Goal: Task Accomplishment & Management: Use online tool/utility

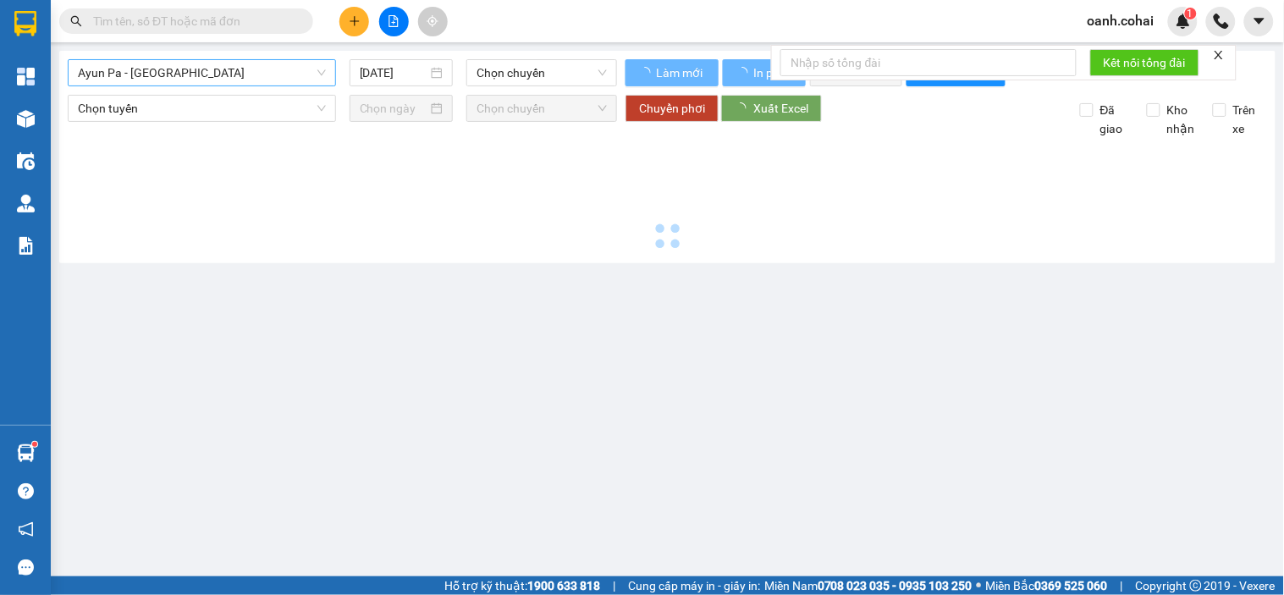
click at [289, 74] on span "Ayun Pa - [GEOGRAPHIC_DATA]" at bounding box center [202, 72] width 248 height 25
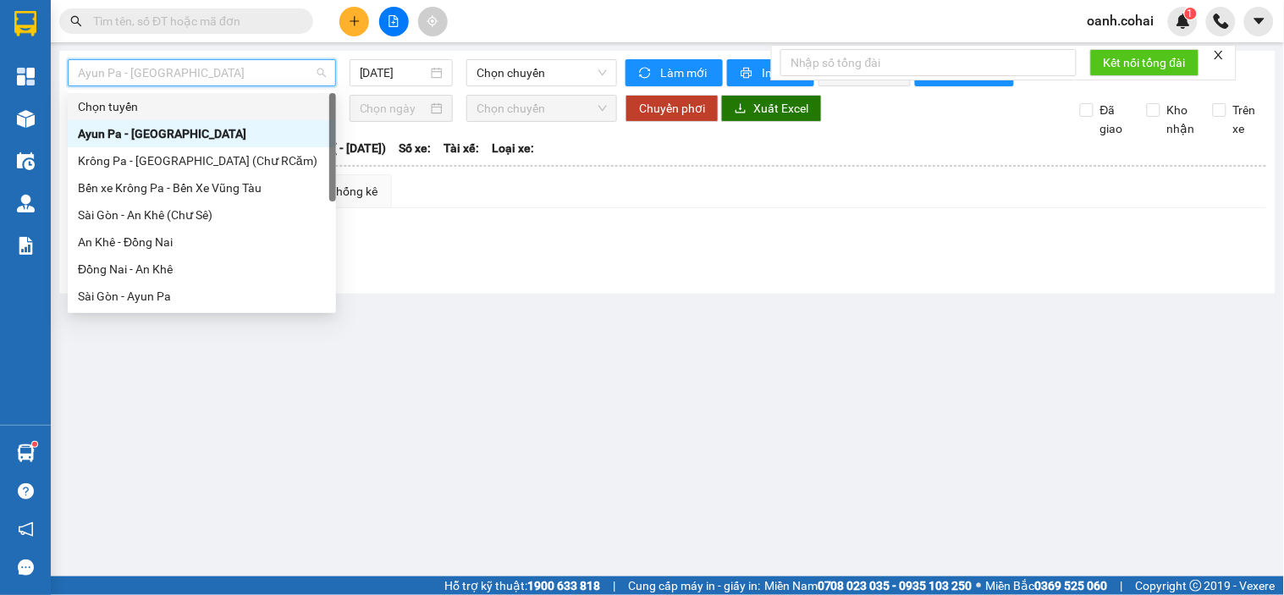
click at [508, 258] on div "Lọc VP Gửi" at bounding box center [667, 244] width 1197 height 28
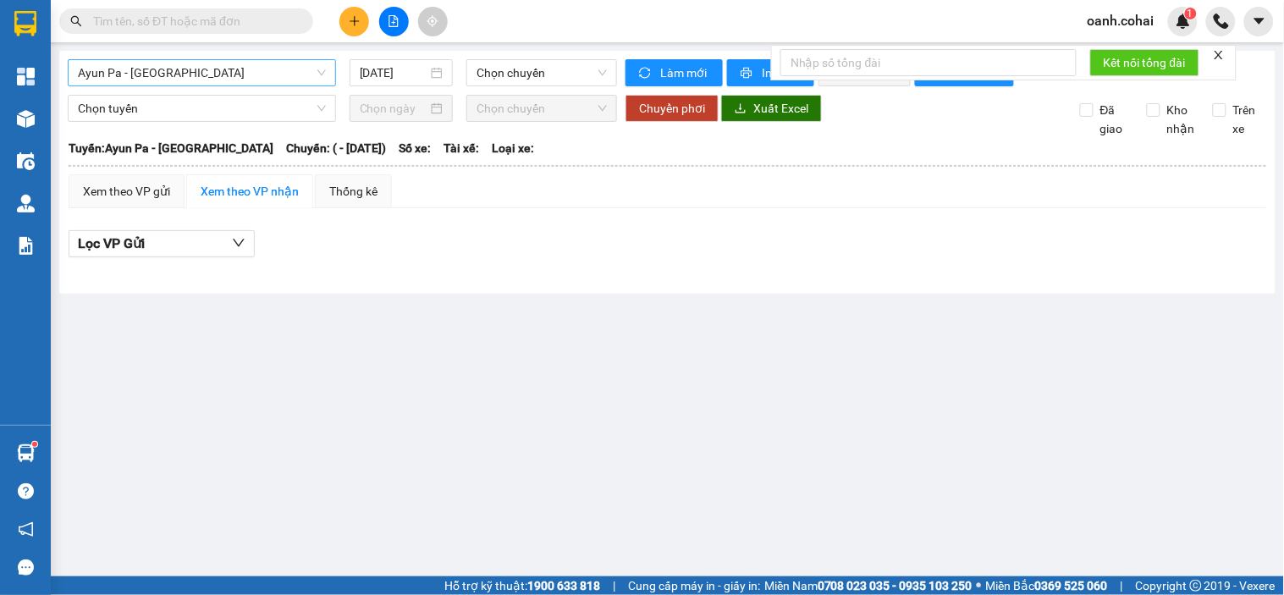
click at [254, 79] on span "Ayun Pa - [GEOGRAPHIC_DATA]" at bounding box center [202, 72] width 248 height 25
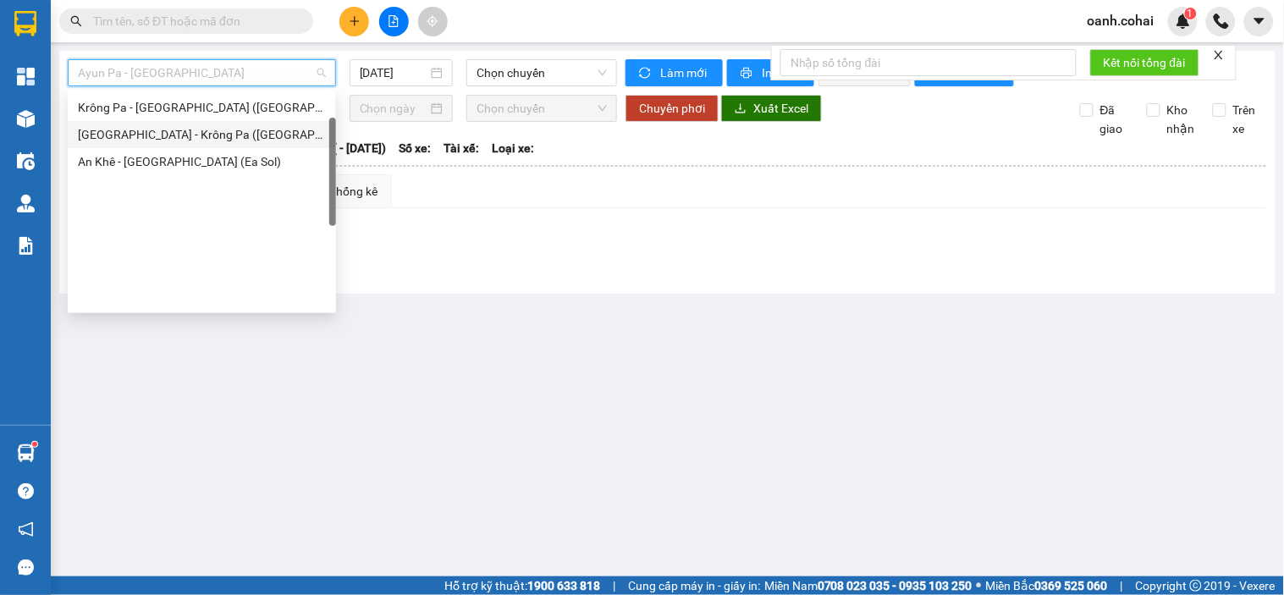
scroll to position [55, 0]
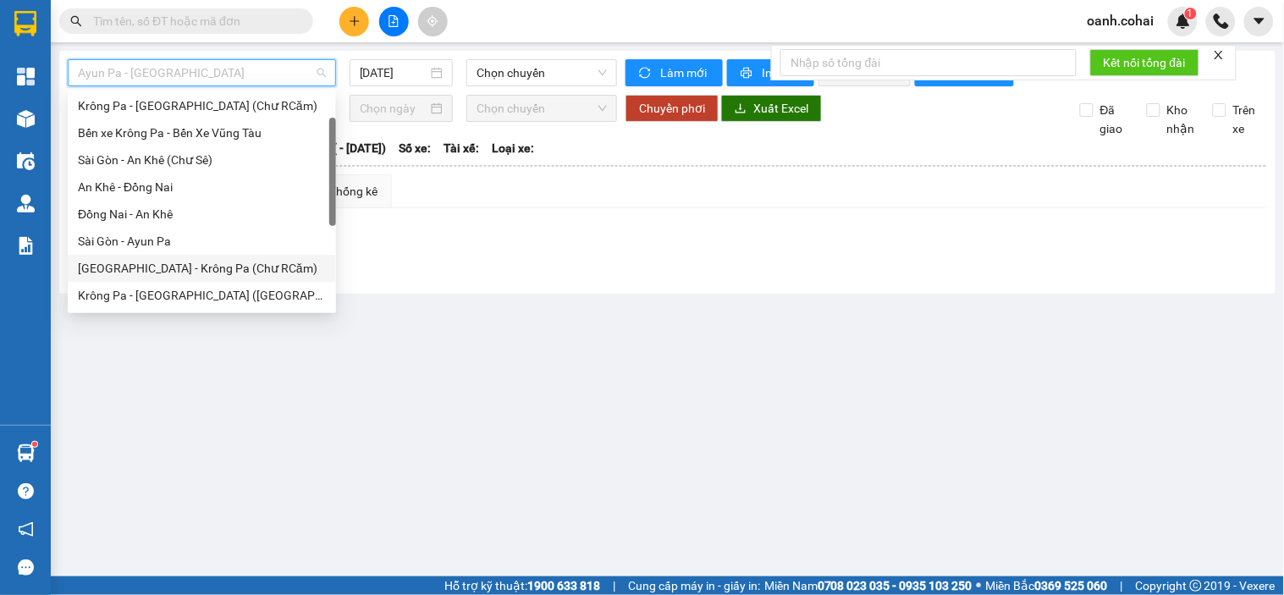
click at [417, 267] on div at bounding box center [667, 267] width 1197 height 1
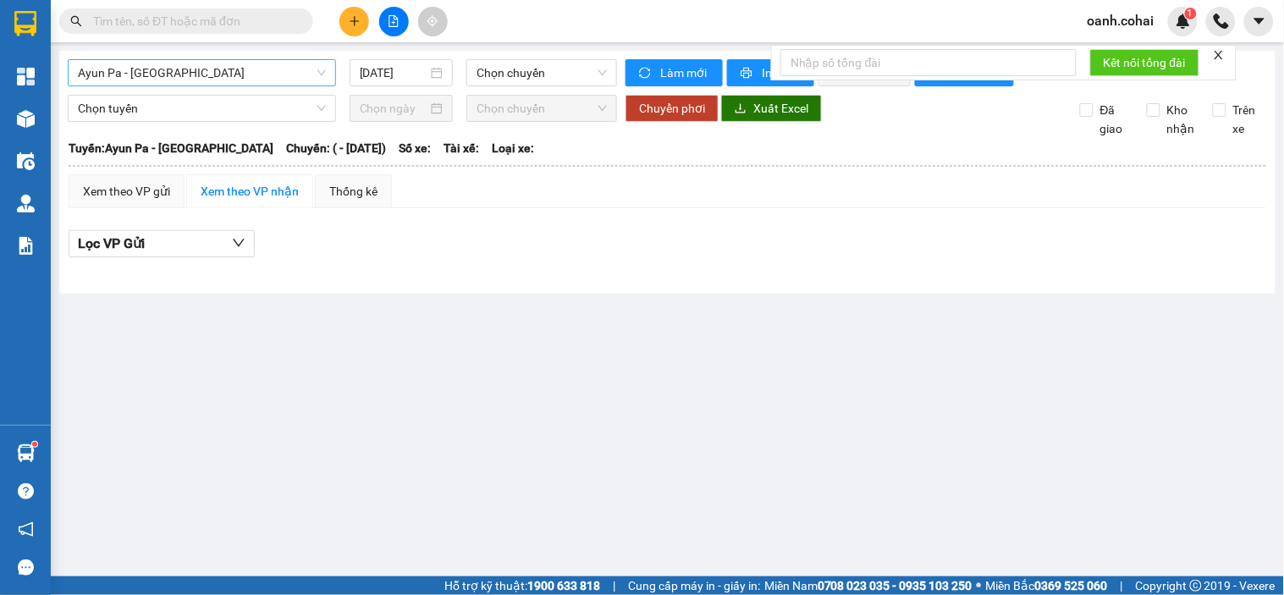
click at [276, 80] on span "Ayun Pa - [GEOGRAPHIC_DATA]" at bounding box center [202, 72] width 248 height 25
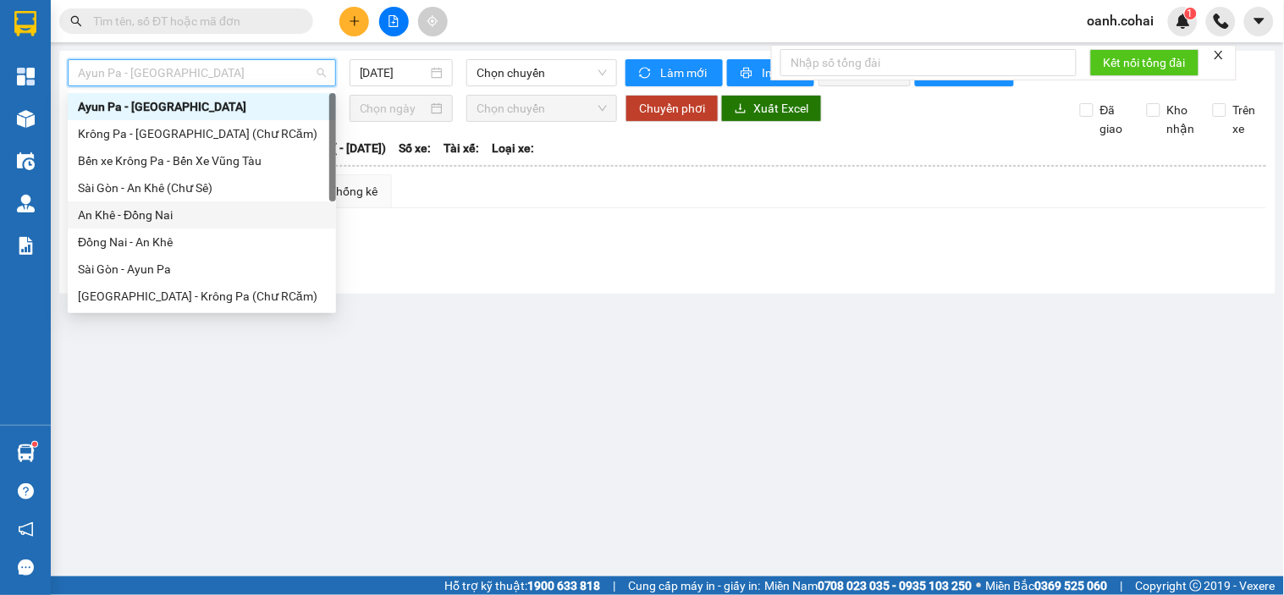
scroll to position [0, 0]
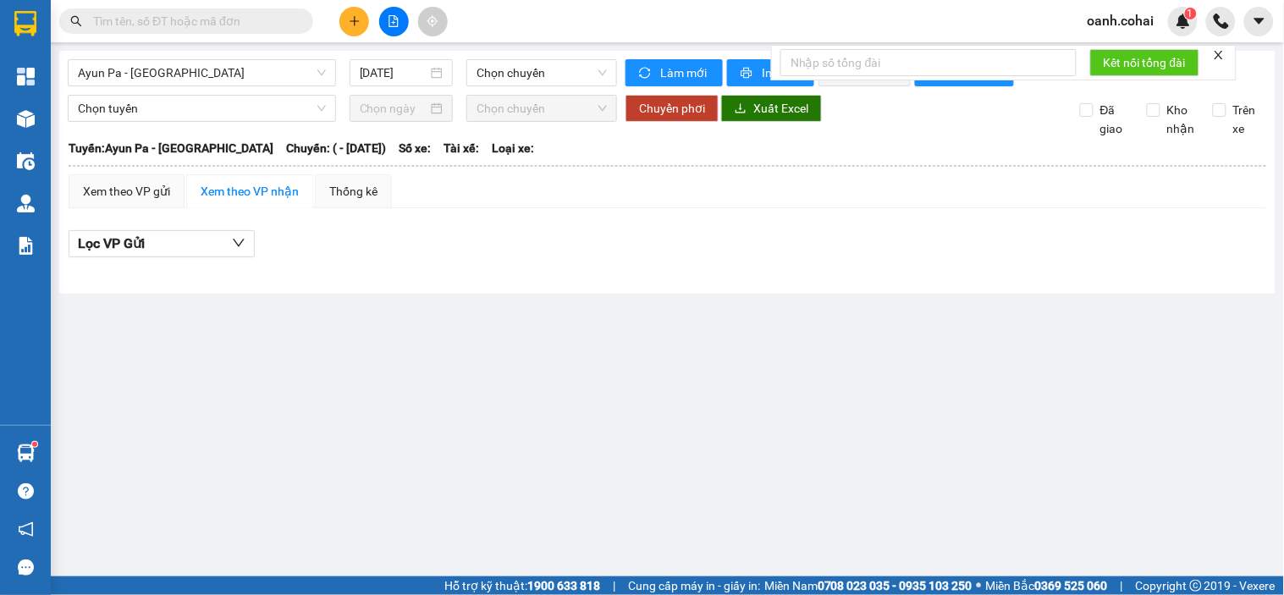
drag, startPoint x: 435, startPoint y: 285, endPoint x: 273, endPoint y: 173, distance: 197.7
click at [434, 276] on div at bounding box center [667, 271] width 1197 height 9
click at [224, 74] on span "Ayun Pa - [GEOGRAPHIC_DATA]" at bounding box center [202, 72] width 248 height 25
click at [267, 77] on span "Ayun Pa - [GEOGRAPHIC_DATA]" at bounding box center [202, 72] width 248 height 25
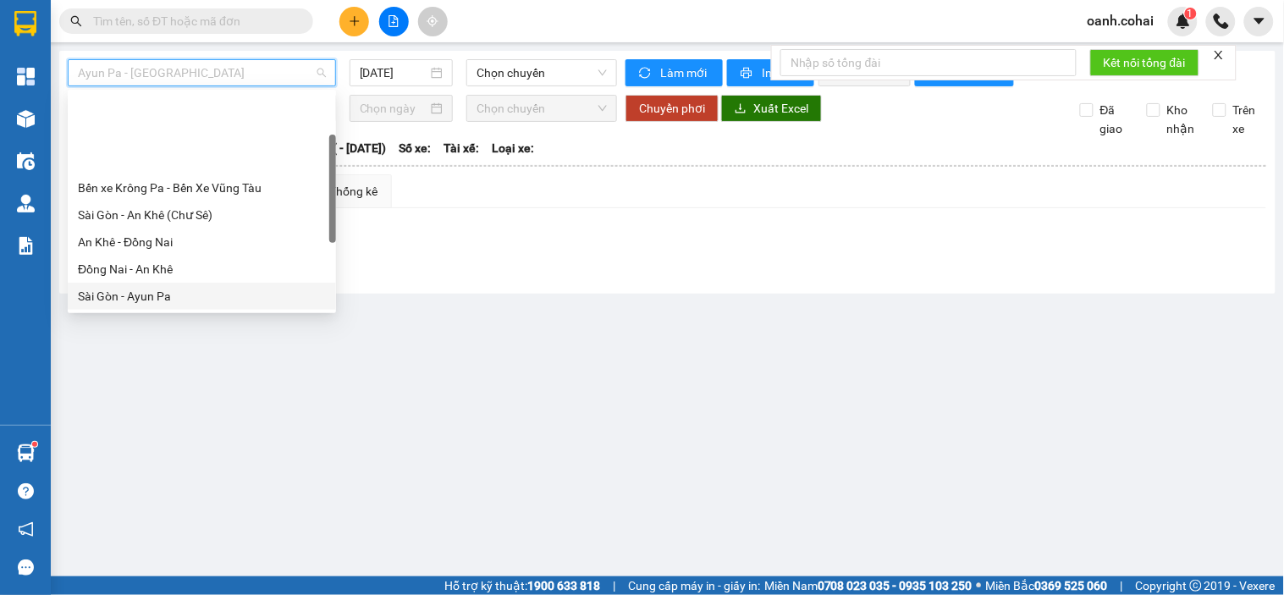
scroll to position [94, 0]
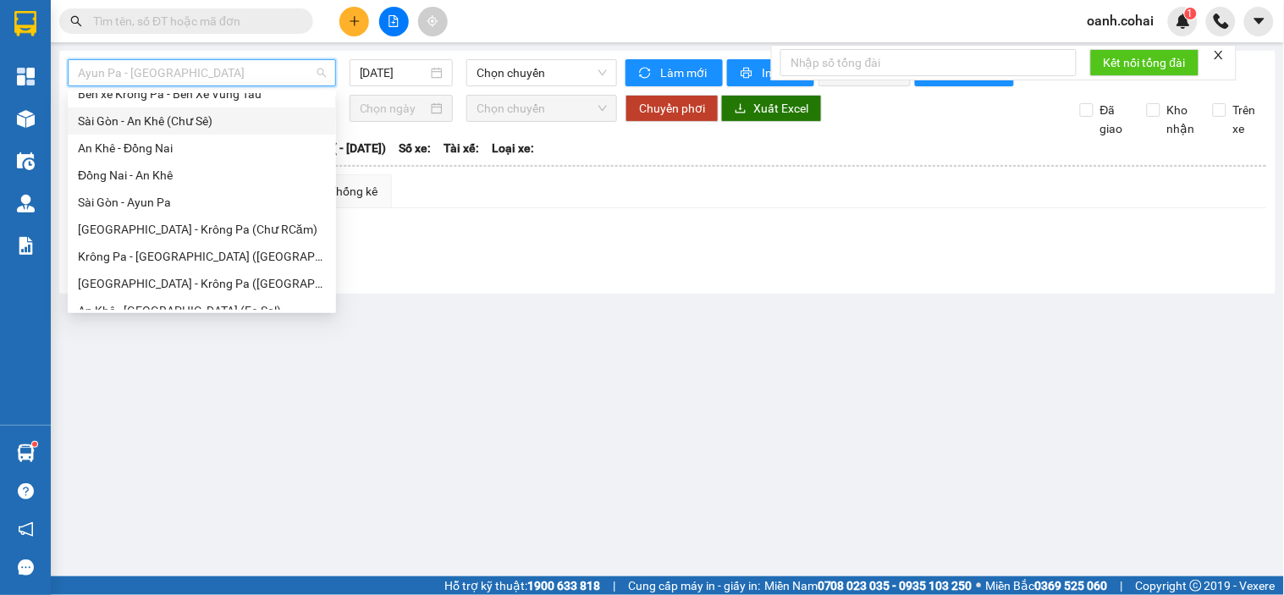
click at [164, 29] on input "text" at bounding box center [193, 21] width 200 height 19
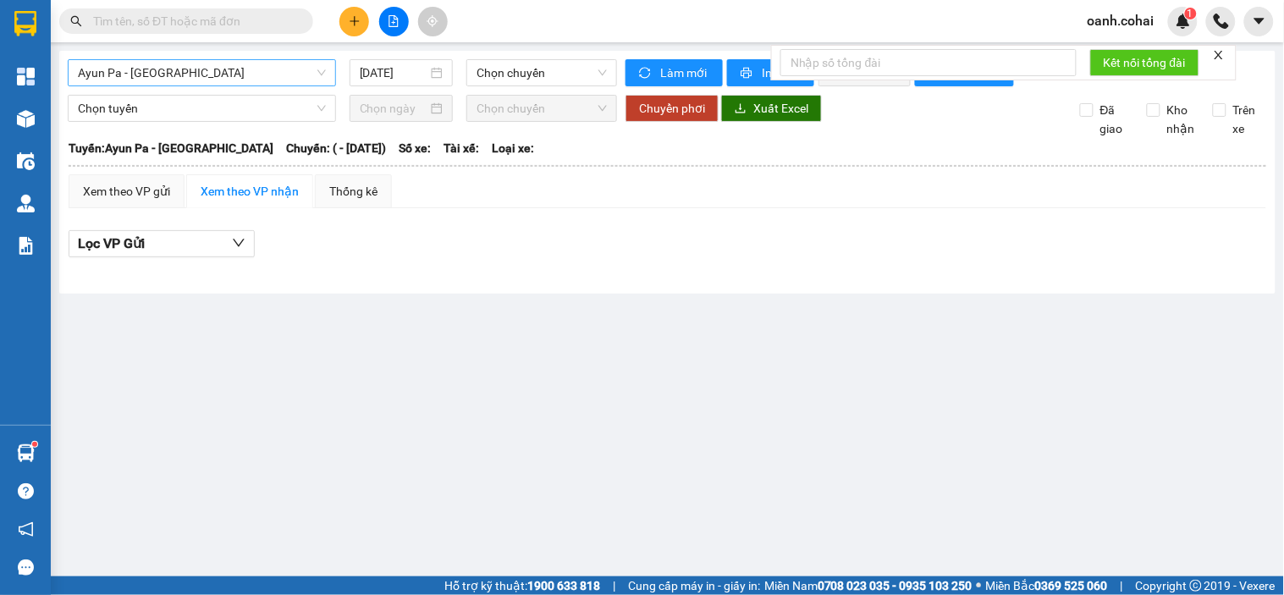
click at [176, 65] on span "Ayun Pa - [GEOGRAPHIC_DATA]" at bounding box center [202, 72] width 248 height 25
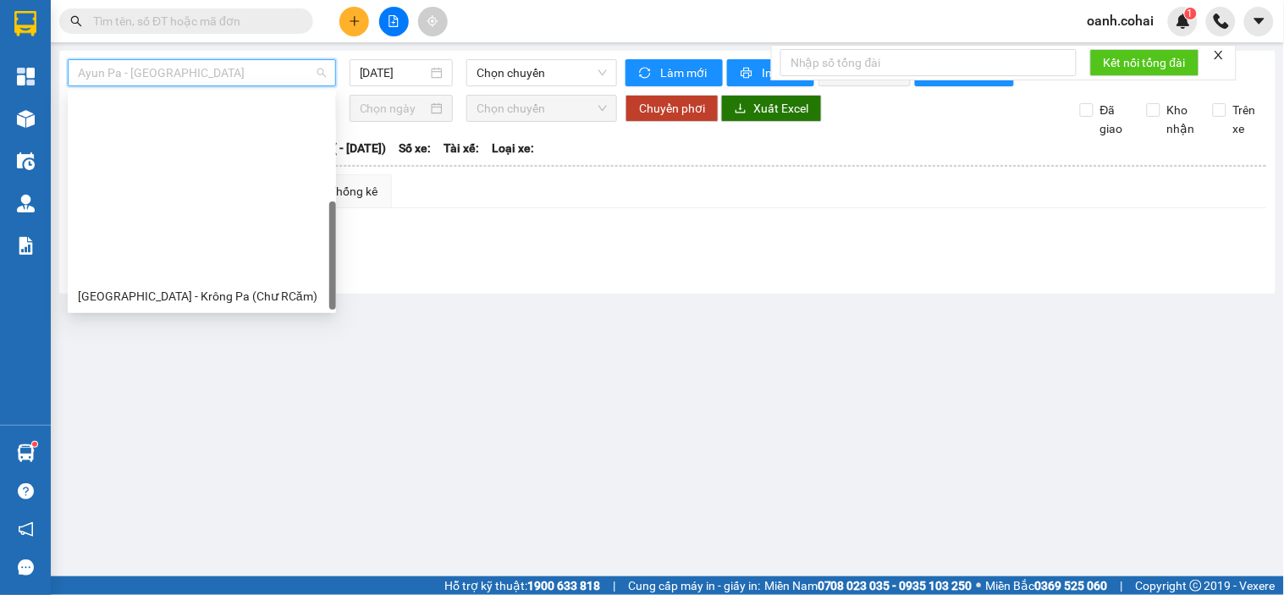
scroll to position [243, 0]
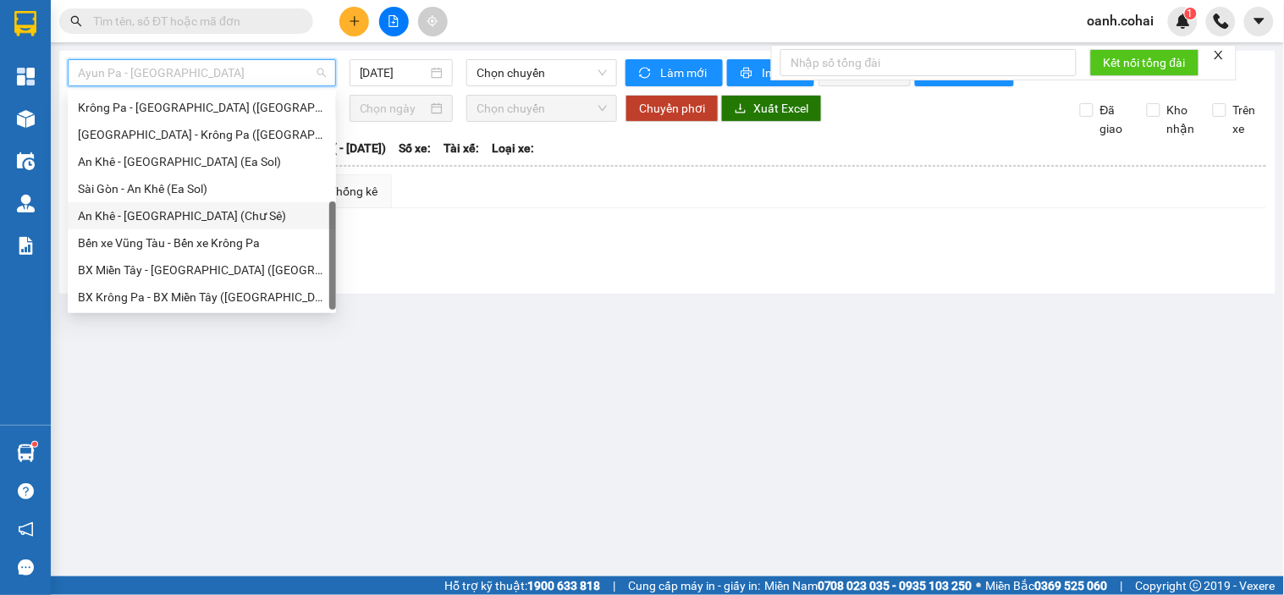
click at [147, 212] on div "An Khê - [GEOGRAPHIC_DATA] (Chư Sê)" at bounding box center [202, 215] width 248 height 19
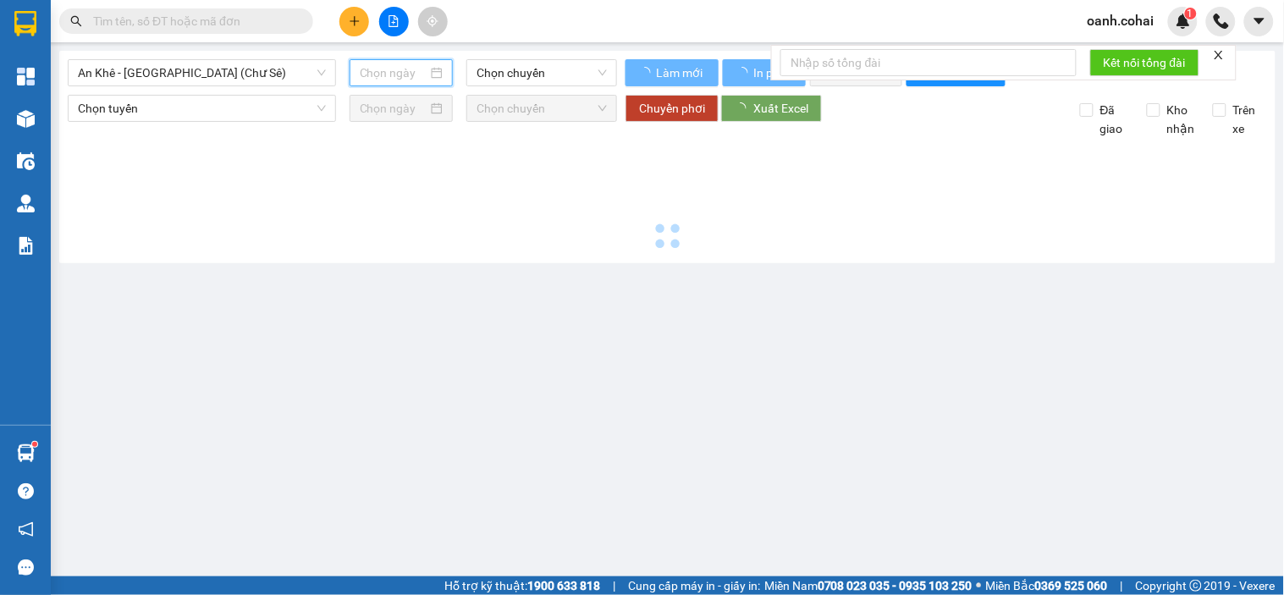
click at [379, 73] on input at bounding box center [394, 72] width 69 height 19
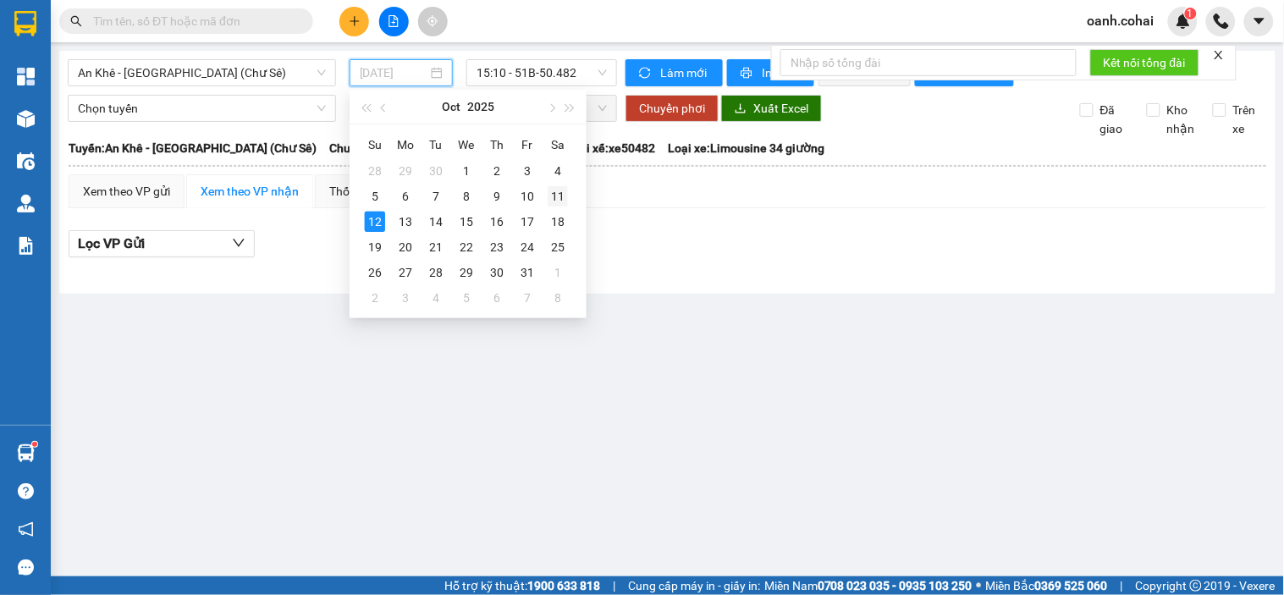
click at [553, 196] on div "11" at bounding box center [558, 196] width 20 height 20
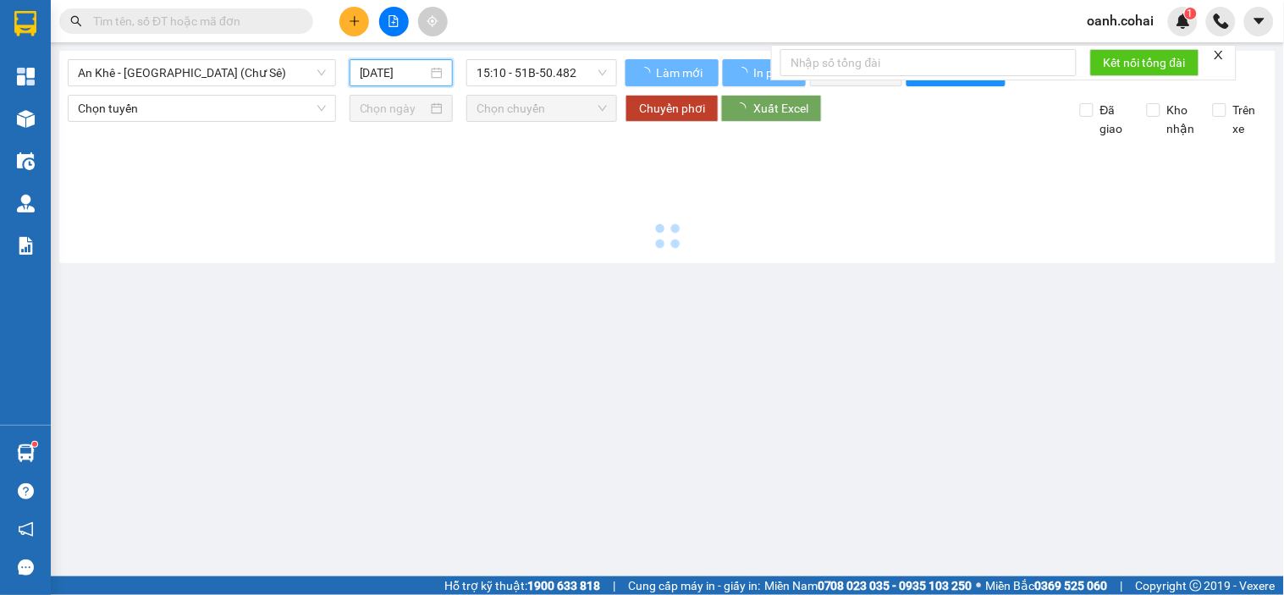
type input "[DATE]"
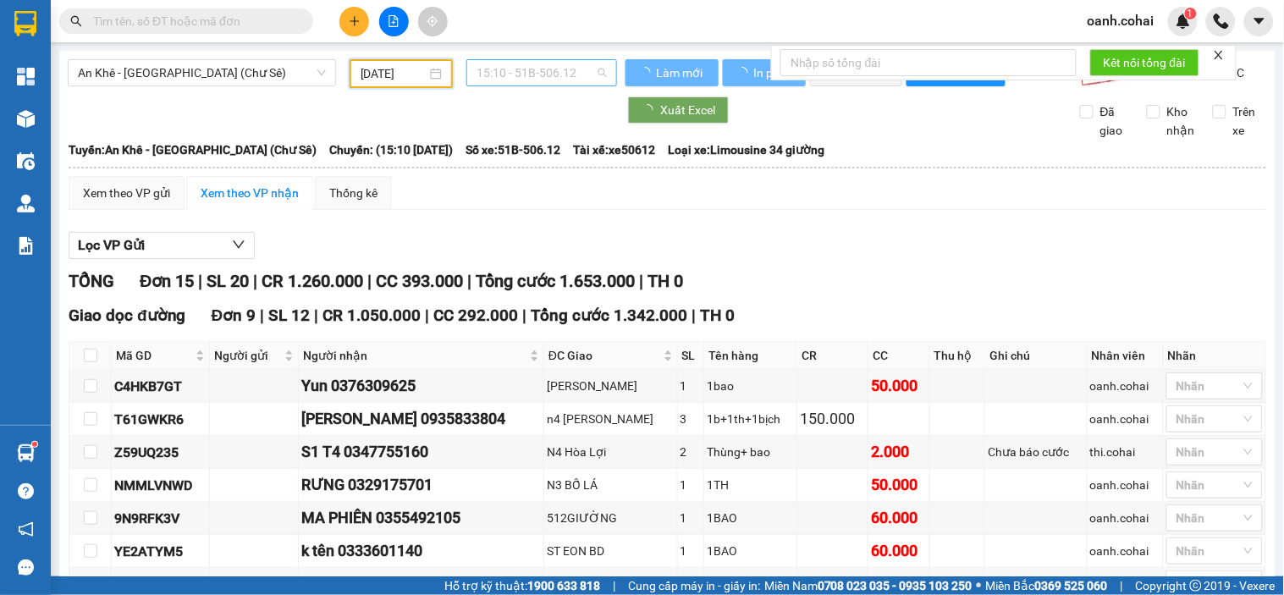
click at [575, 69] on span "15:10 - 51B-506.12" at bounding box center [541, 72] width 130 height 25
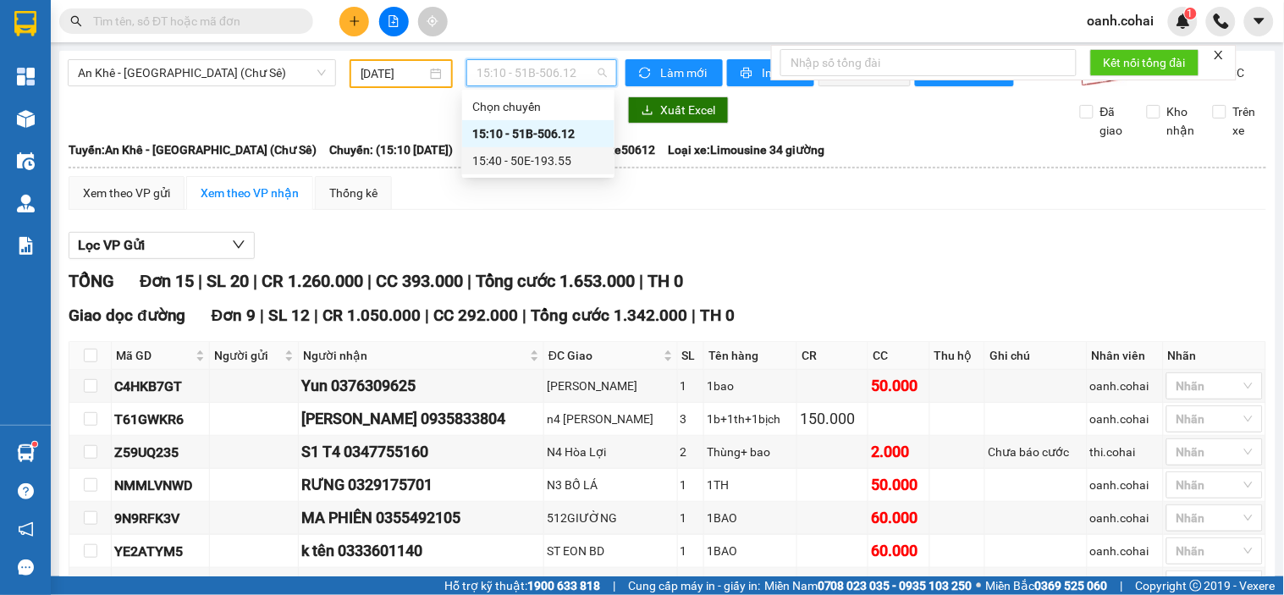
click at [542, 154] on div "15:40 - 50E-193.55" at bounding box center [538, 160] width 132 height 19
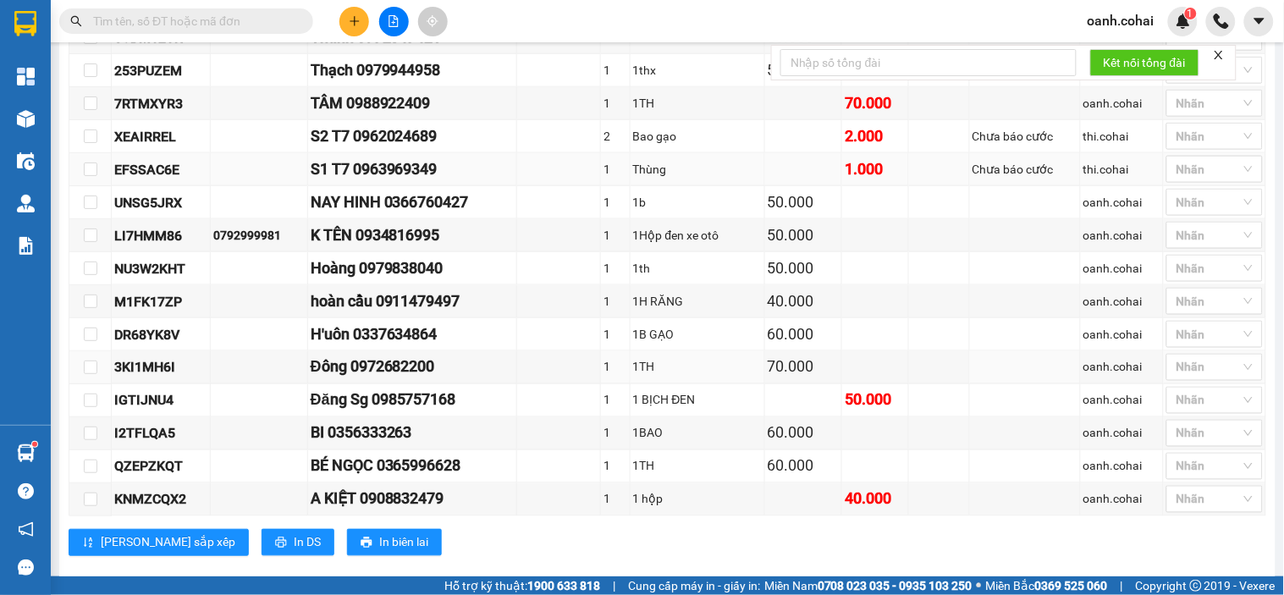
scroll to position [376, 0]
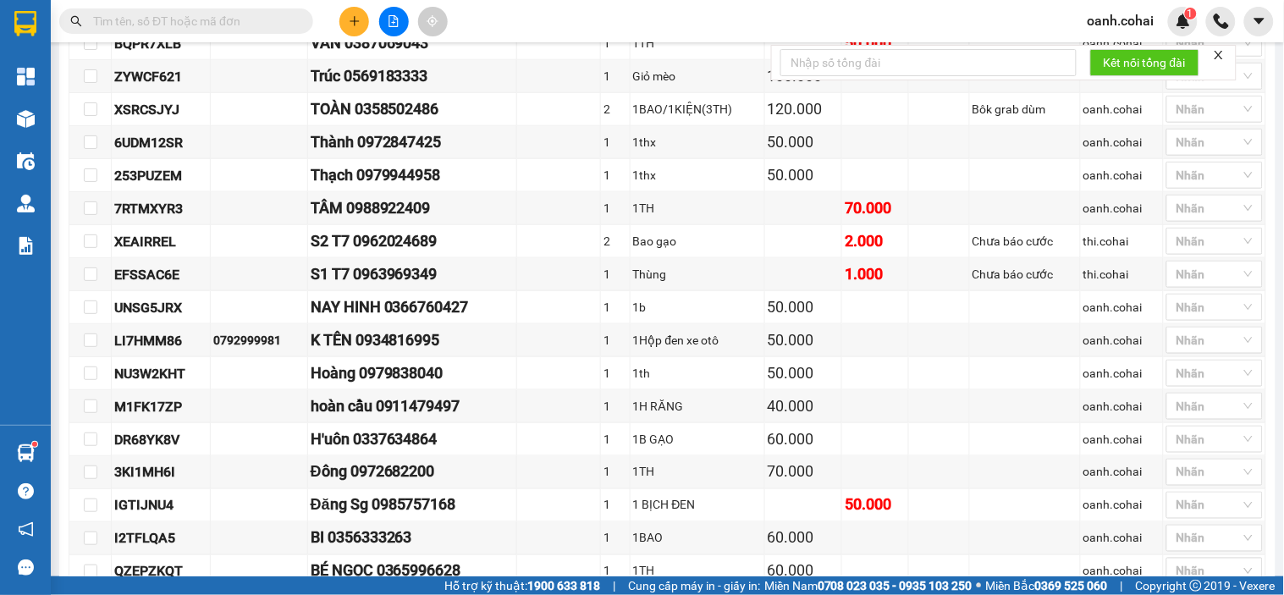
click at [209, 12] on input "text" at bounding box center [193, 21] width 200 height 19
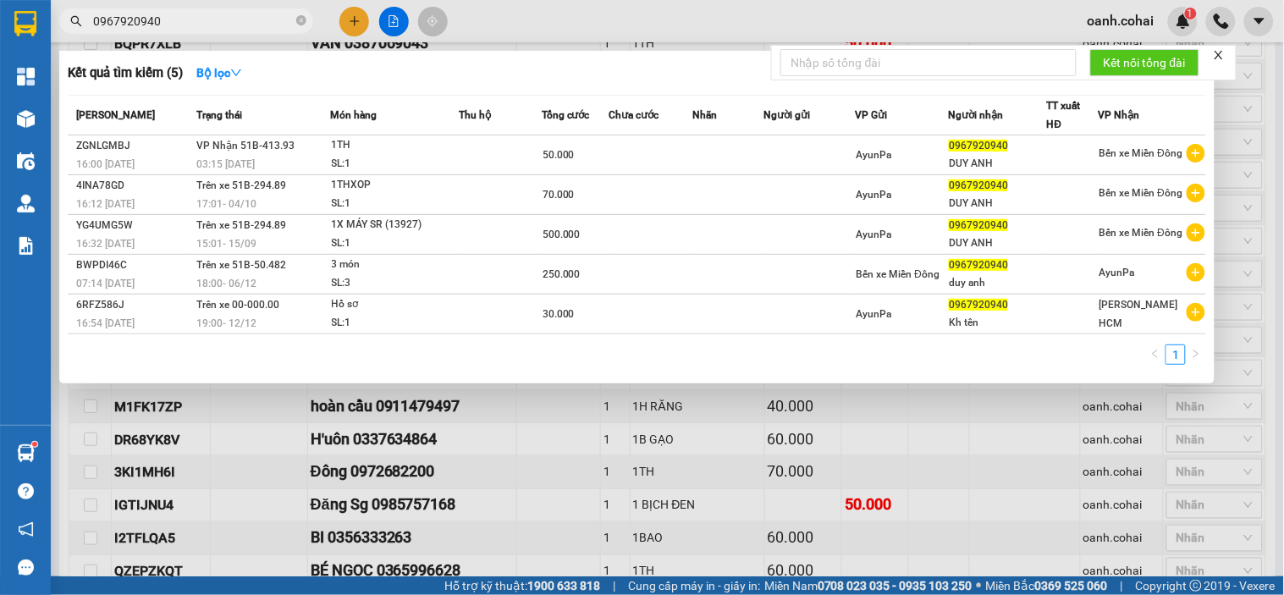
click at [585, 25] on div at bounding box center [642, 297] width 1284 height 595
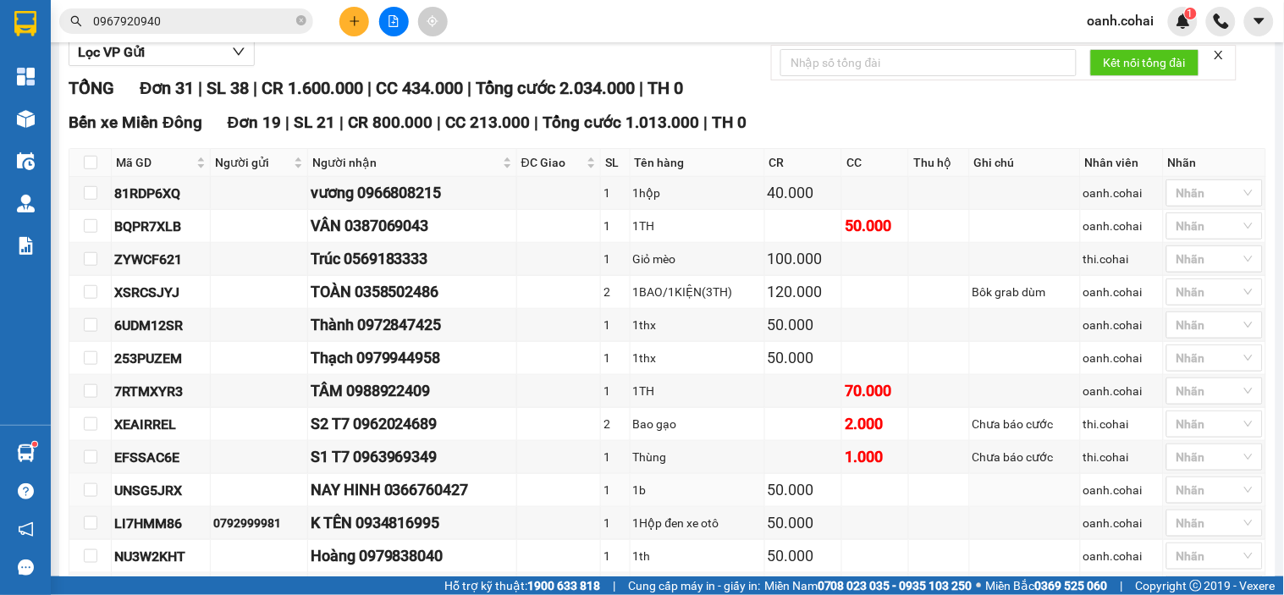
scroll to position [145, 0]
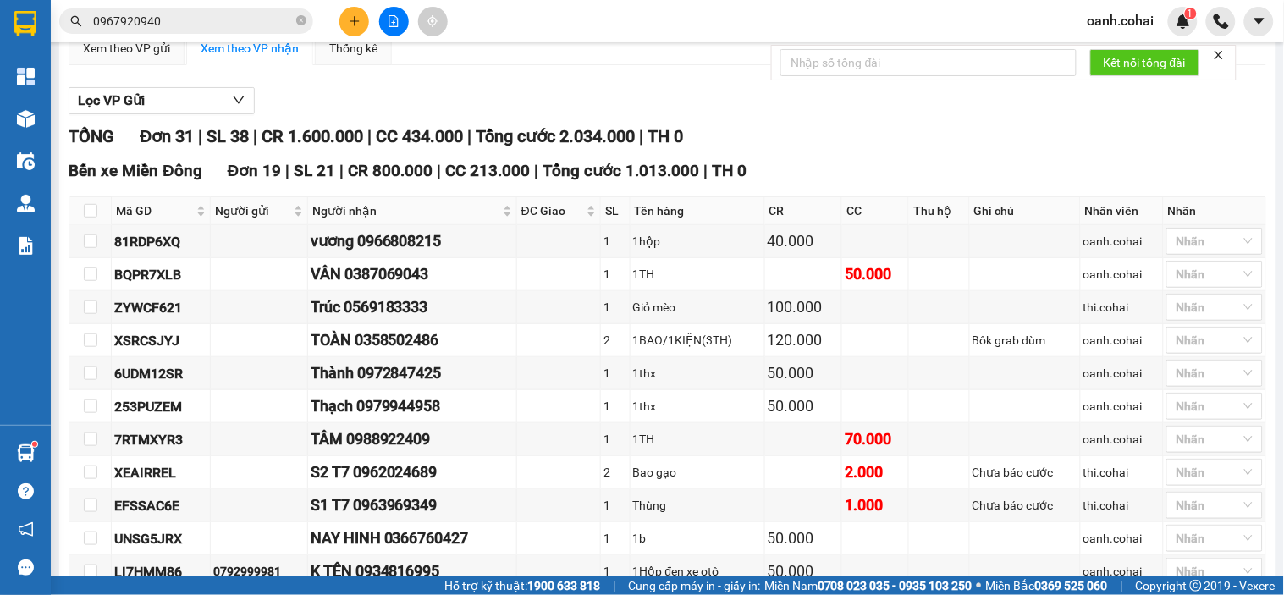
click at [230, 21] on input "0967920940" at bounding box center [193, 21] width 200 height 19
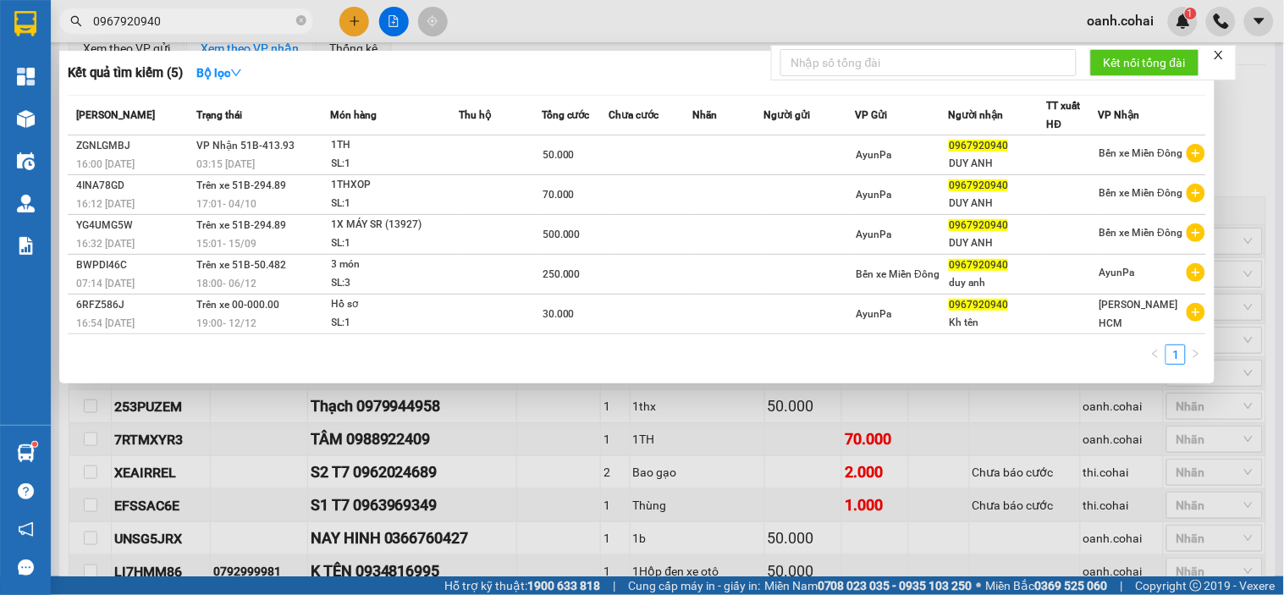
click at [447, 421] on div at bounding box center [642, 297] width 1284 height 595
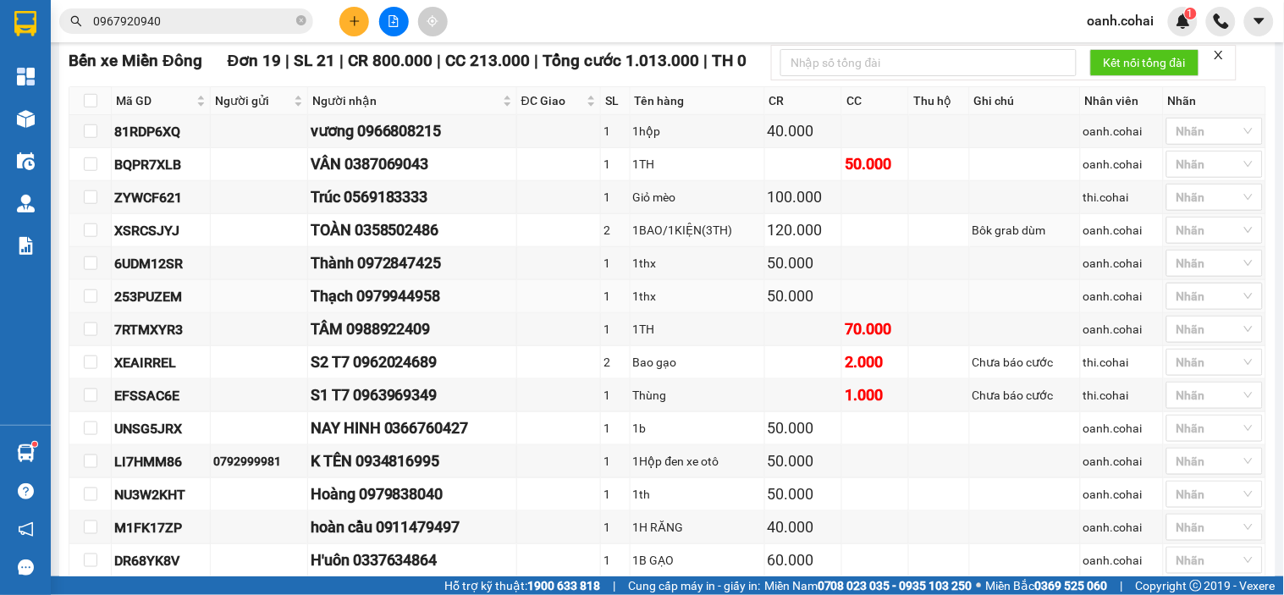
scroll to position [282, 0]
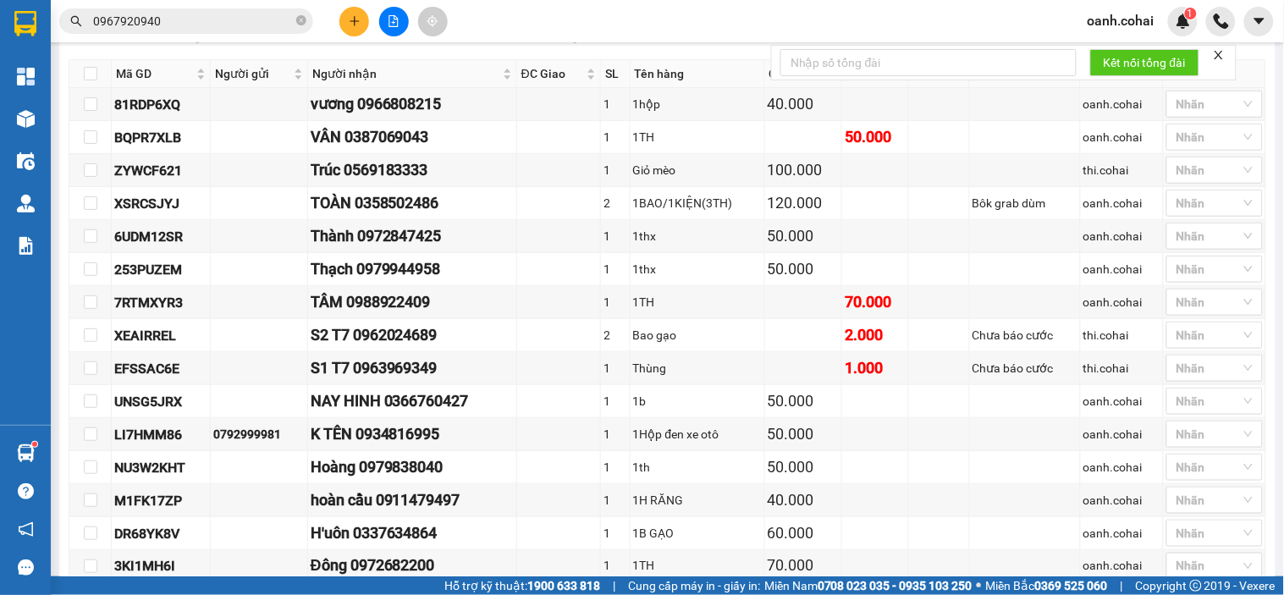
click at [257, 18] on input "0967920940" at bounding box center [193, 21] width 200 height 19
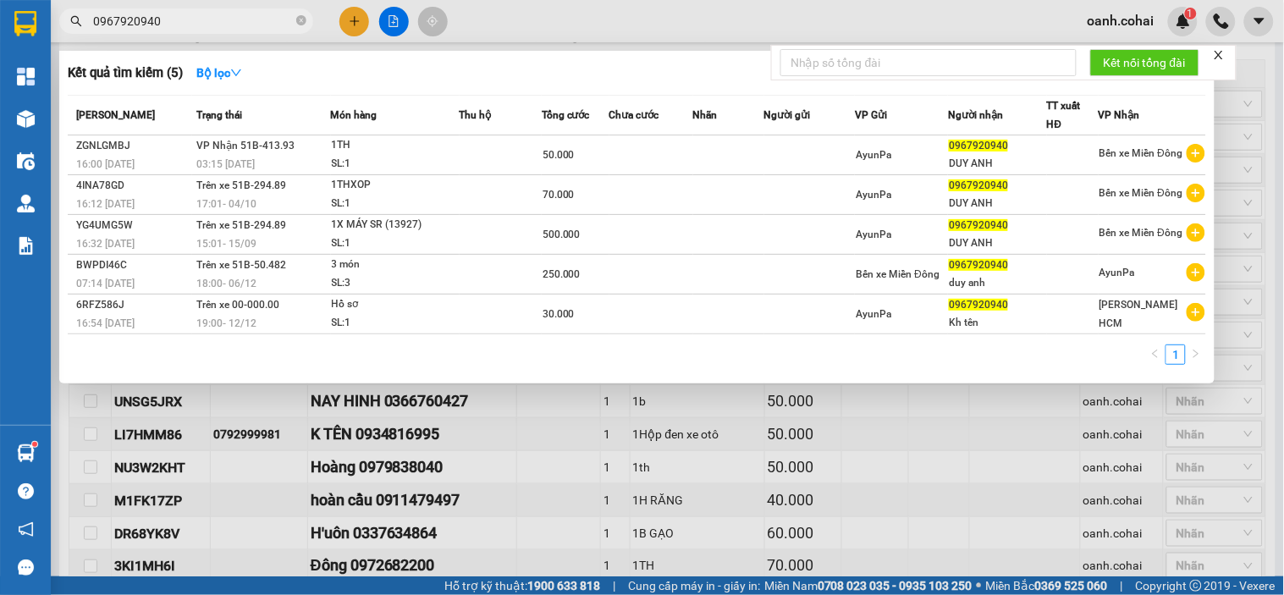
click at [564, 30] on div at bounding box center [642, 297] width 1284 height 595
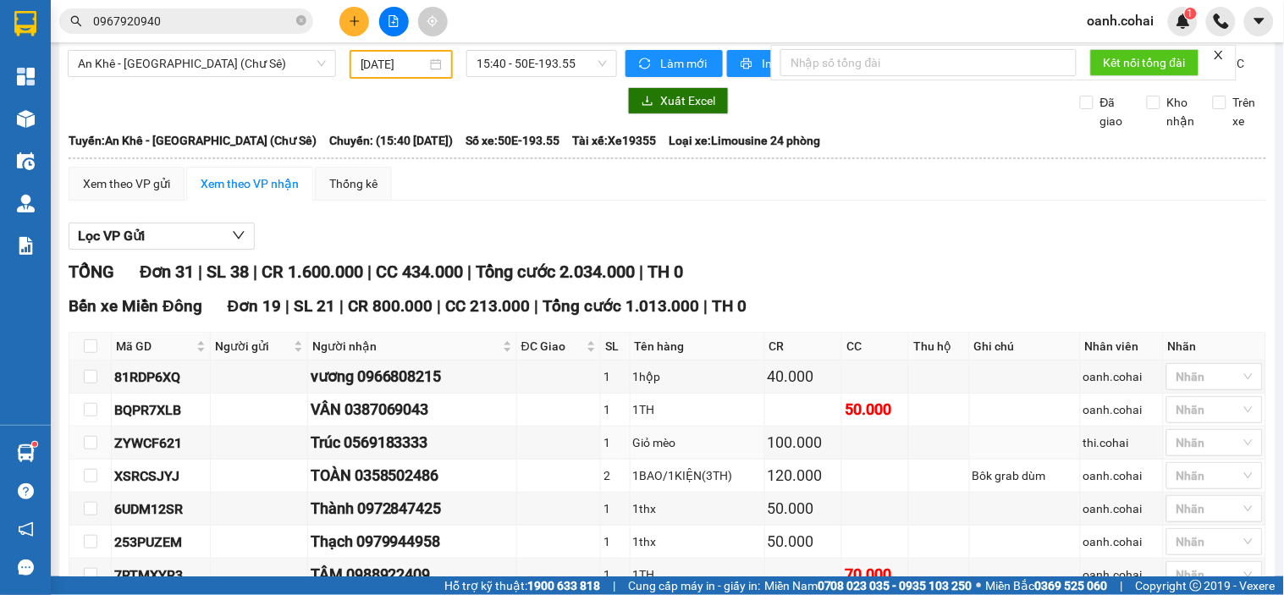
scroll to position [0, 0]
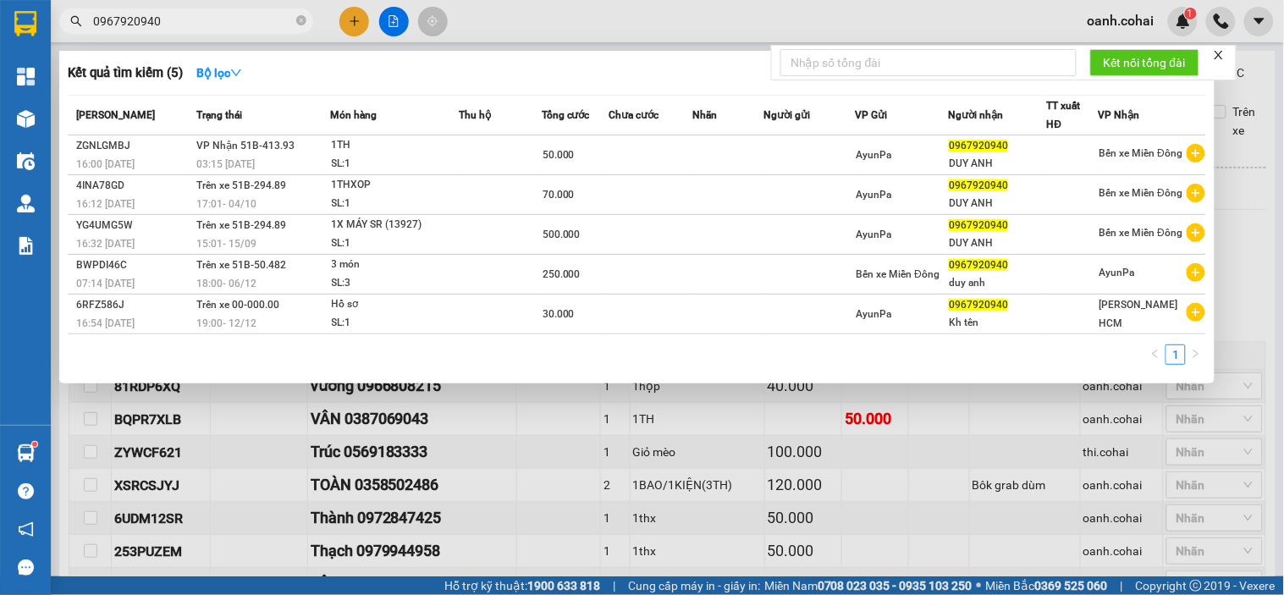
click at [223, 22] on input "0967920940" at bounding box center [193, 21] width 200 height 19
click at [528, 32] on div at bounding box center [642, 297] width 1284 height 595
click at [267, 19] on input "0967920940" at bounding box center [193, 21] width 200 height 19
type input "0"
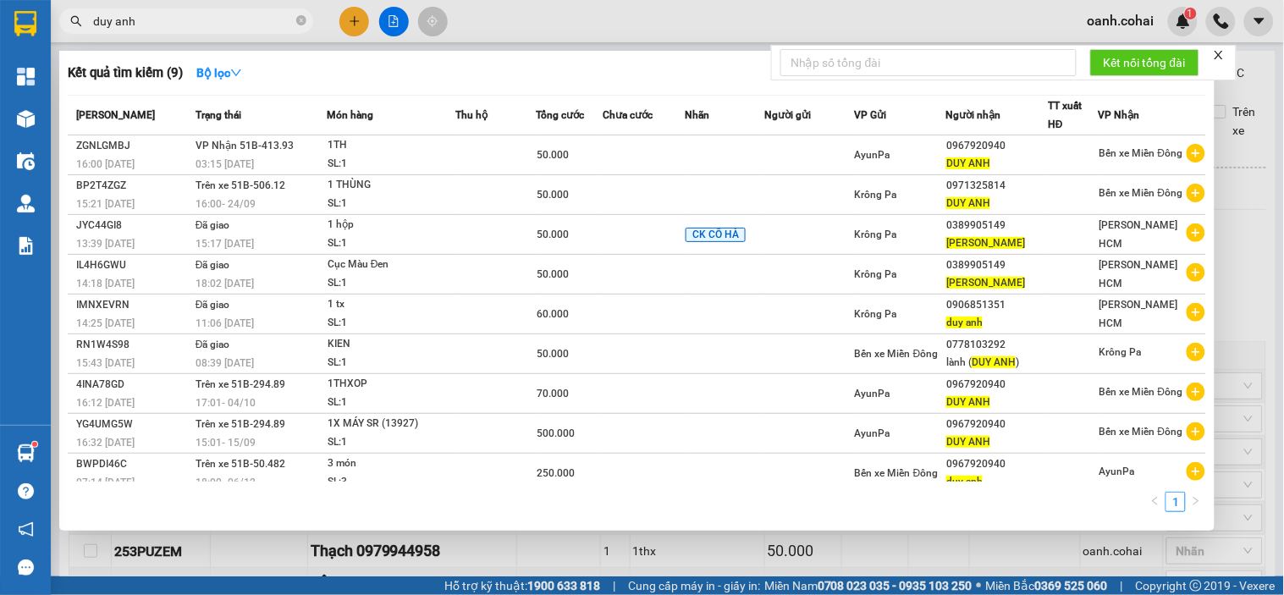
type input "duy anh"
click at [497, 19] on div at bounding box center [642, 297] width 1284 height 595
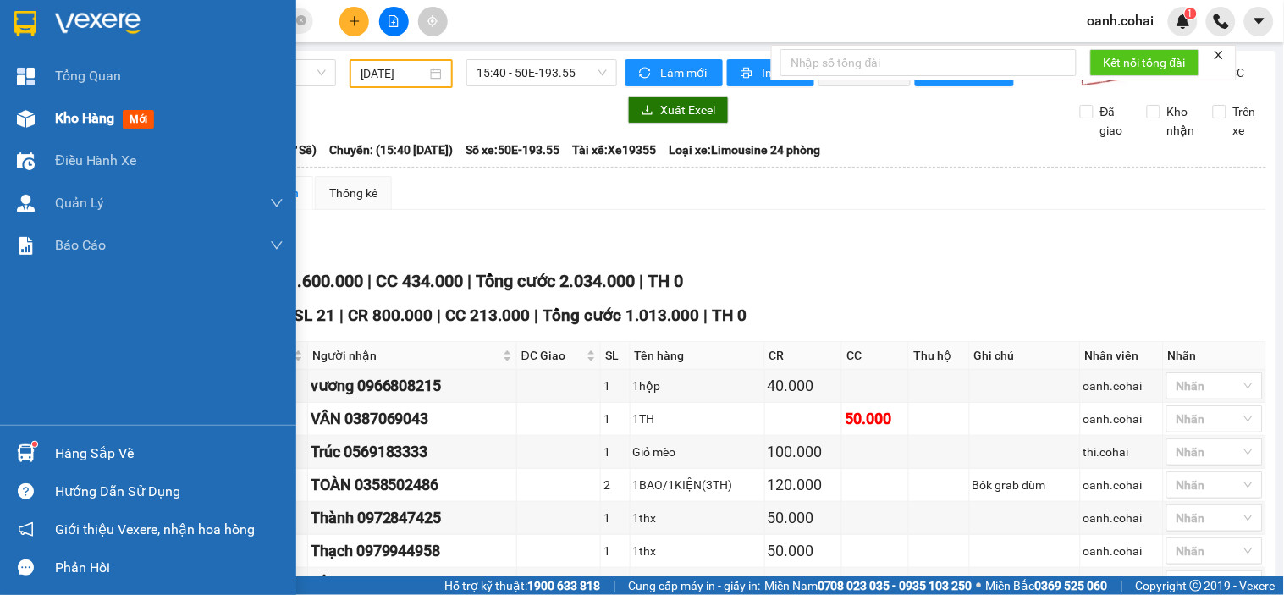
click at [69, 112] on span "Kho hàng" at bounding box center [84, 118] width 59 height 16
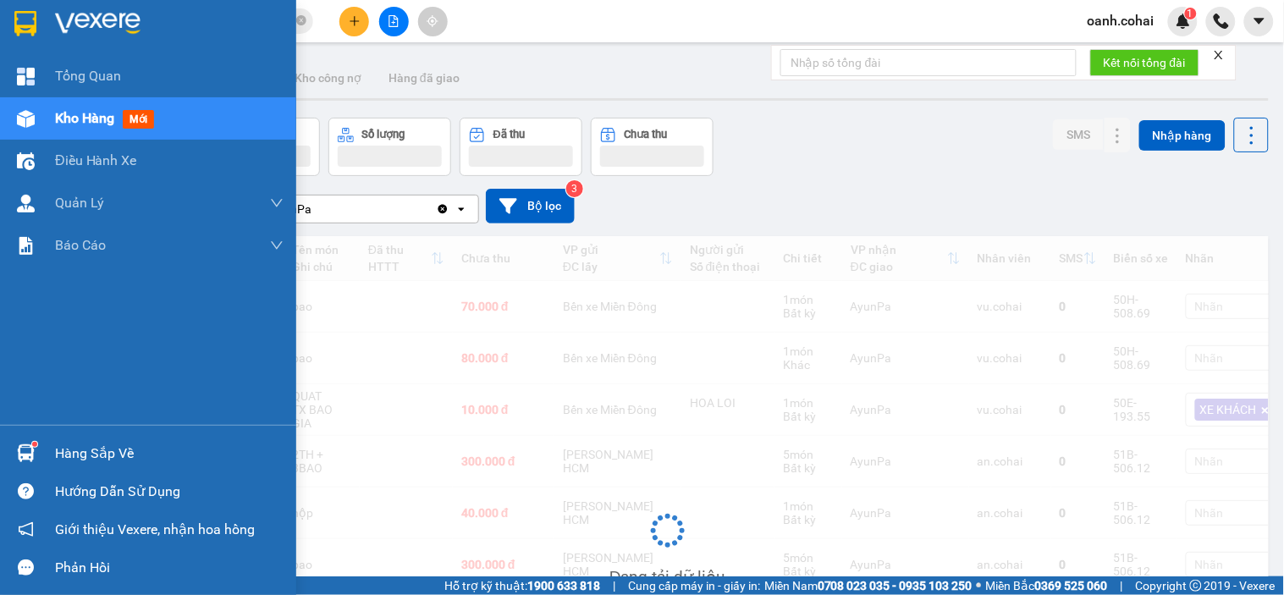
click at [69, 113] on span "Kho hàng" at bounding box center [84, 118] width 59 height 16
